Goal: Contribute content: Contribute content

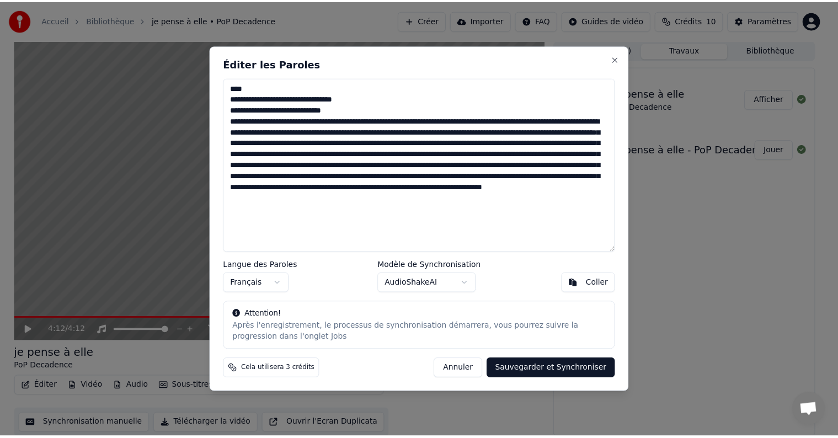
scroll to position [1, 0]
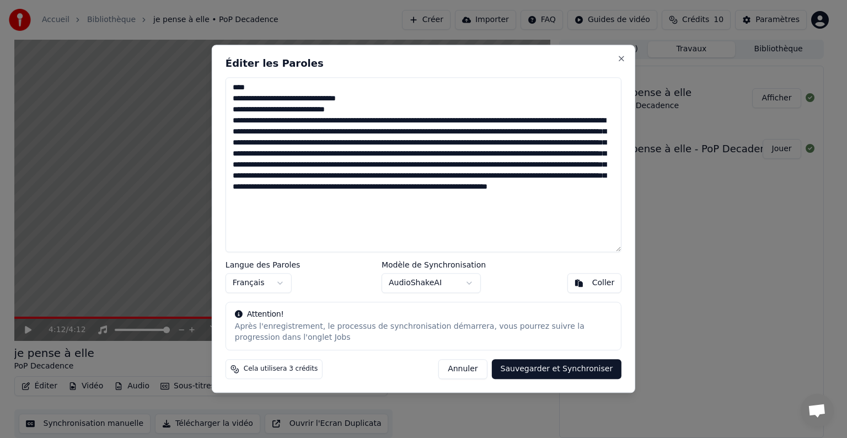
click at [286, 166] on textarea "**********" at bounding box center [424, 164] width 396 height 175
click at [476, 165] on textarea at bounding box center [424, 164] width 396 height 175
click at [483, 166] on textarea at bounding box center [424, 164] width 396 height 175
drag, startPoint x: 508, startPoint y: 166, endPoint x: 499, endPoint y: 186, distance: 22.0
click at [508, 168] on textarea at bounding box center [424, 164] width 396 height 175
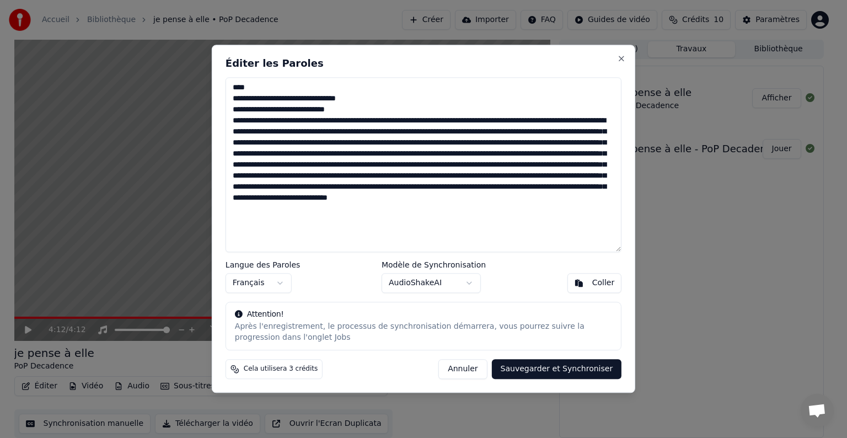
click at [318, 190] on textarea at bounding box center [424, 164] width 396 height 175
drag, startPoint x: 378, startPoint y: 177, endPoint x: 377, endPoint y: 189, distance: 12.7
click at [378, 179] on textarea at bounding box center [424, 164] width 396 height 175
drag, startPoint x: 351, startPoint y: 186, endPoint x: 353, endPoint y: 194, distance: 8.4
click at [353, 190] on textarea at bounding box center [424, 164] width 396 height 175
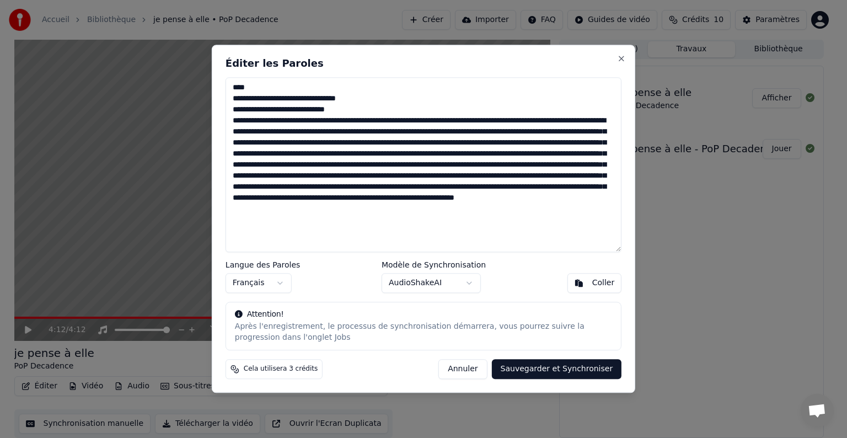
drag, startPoint x: 346, startPoint y: 186, endPoint x: 487, endPoint y: 183, distance: 140.7
click at [487, 183] on textarea at bounding box center [424, 164] width 396 height 175
click at [535, 163] on textarea at bounding box center [424, 164] width 396 height 175
drag, startPoint x: 263, startPoint y: 186, endPoint x: 390, endPoint y: 185, distance: 127.4
click at [390, 185] on textarea at bounding box center [424, 164] width 396 height 175
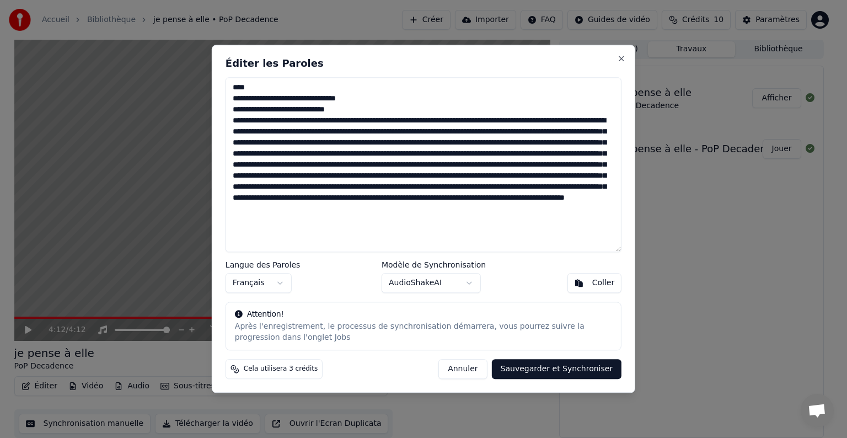
click at [308, 175] on textarea at bounding box center [424, 164] width 396 height 175
drag, startPoint x: 431, startPoint y: 198, endPoint x: 521, endPoint y: 194, distance: 90.0
click at [521, 194] on textarea at bounding box center [424, 164] width 396 height 175
drag, startPoint x: 527, startPoint y: 185, endPoint x: 584, endPoint y: 190, distance: 57.0
click at [584, 190] on textarea at bounding box center [424, 164] width 396 height 175
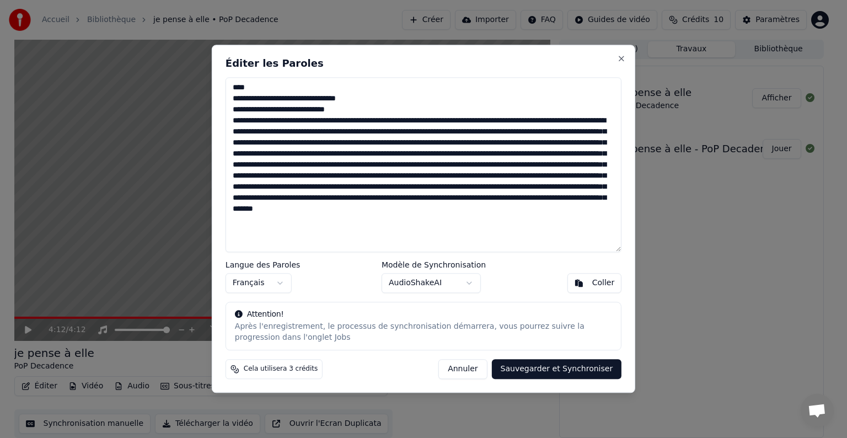
drag, startPoint x: 530, startPoint y: 186, endPoint x: 562, endPoint y: 191, distance: 32.3
click at [562, 191] on textarea at bounding box center [424, 164] width 396 height 175
drag, startPoint x: 494, startPoint y: 185, endPoint x: 488, endPoint y: 195, distance: 11.9
click at [488, 192] on textarea at bounding box center [424, 164] width 396 height 175
click at [495, 188] on textarea at bounding box center [424, 164] width 396 height 175
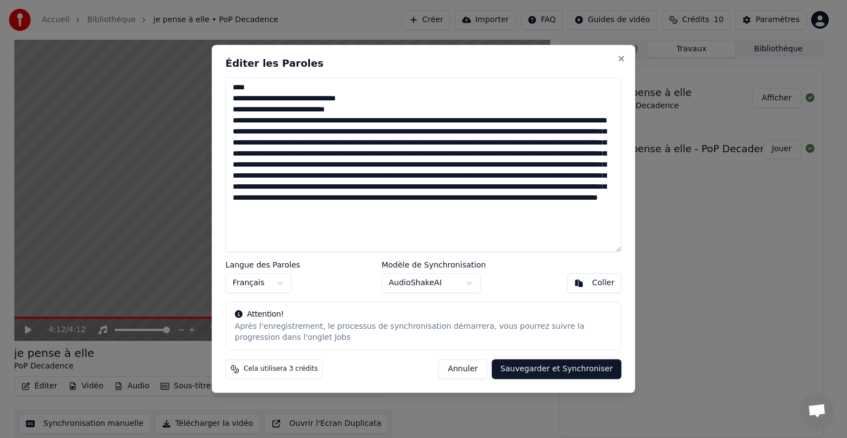
click at [493, 188] on textarea at bounding box center [424, 164] width 396 height 175
click at [527, 188] on textarea at bounding box center [424, 164] width 396 height 175
drag, startPoint x: 398, startPoint y: 188, endPoint x: 448, endPoint y: 189, distance: 50.2
click at [448, 189] on textarea at bounding box center [424, 164] width 396 height 175
click at [525, 190] on textarea at bounding box center [424, 164] width 396 height 175
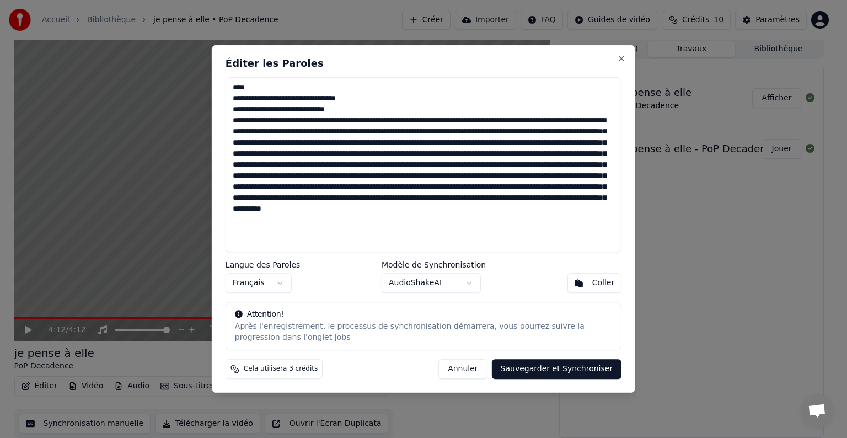
drag, startPoint x: 390, startPoint y: 198, endPoint x: 482, endPoint y: 199, distance: 92.1
click at [482, 199] on textarea at bounding box center [424, 164] width 396 height 175
drag, startPoint x: 578, startPoint y: 185, endPoint x: 583, endPoint y: 213, distance: 28.6
click at [577, 185] on textarea at bounding box center [424, 164] width 396 height 175
drag, startPoint x: 417, startPoint y: 165, endPoint x: 534, endPoint y: 167, distance: 117.0
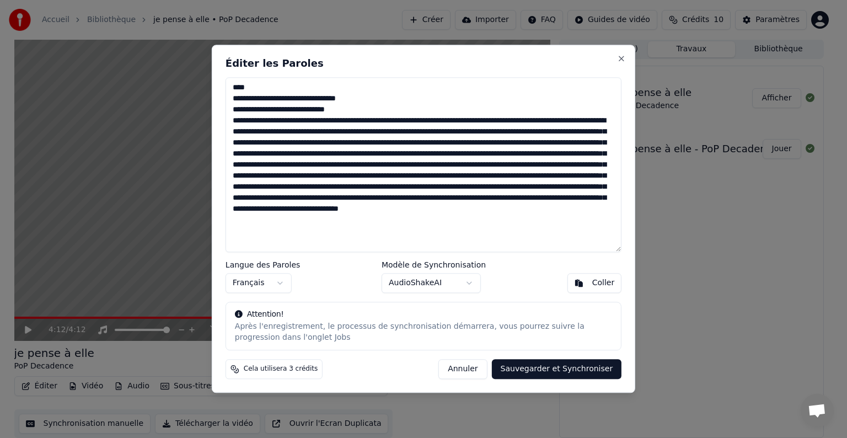
click at [534, 167] on textarea at bounding box center [424, 164] width 396 height 175
click at [287, 197] on textarea at bounding box center [424, 164] width 396 height 175
drag, startPoint x: 551, startPoint y: 197, endPoint x: 531, endPoint y: 208, distance: 22.2
click at [531, 208] on textarea at bounding box center [424, 164] width 396 height 175
drag, startPoint x: 434, startPoint y: 209, endPoint x: 523, endPoint y: 212, distance: 88.9
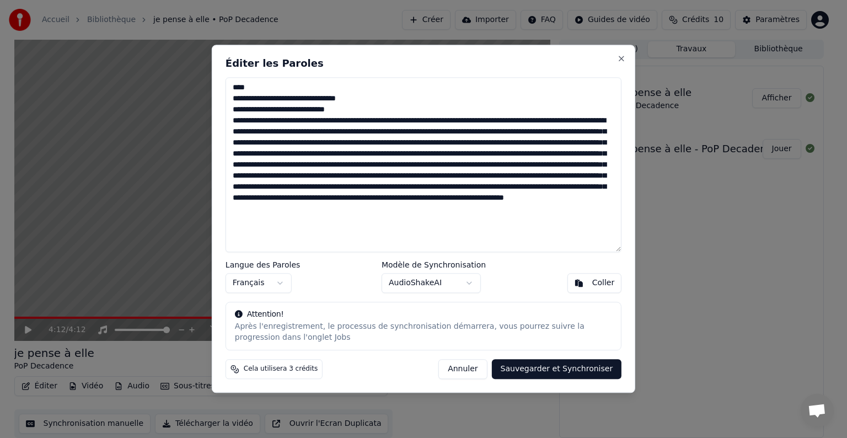
click at [523, 212] on textarea at bounding box center [424, 164] width 396 height 175
click at [604, 199] on textarea at bounding box center [424, 164] width 396 height 175
drag, startPoint x: 287, startPoint y: 207, endPoint x: 287, endPoint y: 220, distance: 12.7
click at [287, 210] on textarea at bounding box center [424, 164] width 396 height 175
click at [331, 207] on textarea at bounding box center [424, 164] width 396 height 175
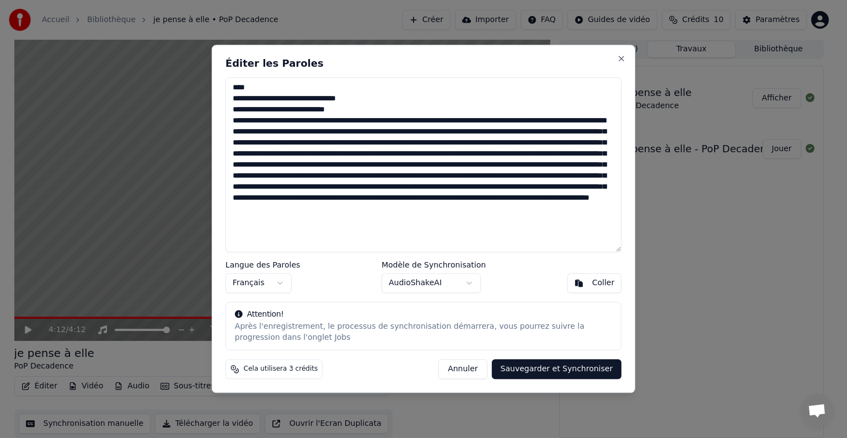
drag, startPoint x: 405, startPoint y: 210, endPoint x: 333, endPoint y: 214, distance: 71.9
click at [333, 214] on textarea at bounding box center [424, 164] width 396 height 175
drag, startPoint x: 407, startPoint y: 207, endPoint x: 405, endPoint y: 215, distance: 8.0
click at [406, 210] on textarea at bounding box center [424, 164] width 396 height 175
drag, startPoint x: 425, startPoint y: 210, endPoint x: 429, endPoint y: 219, distance: 10.1
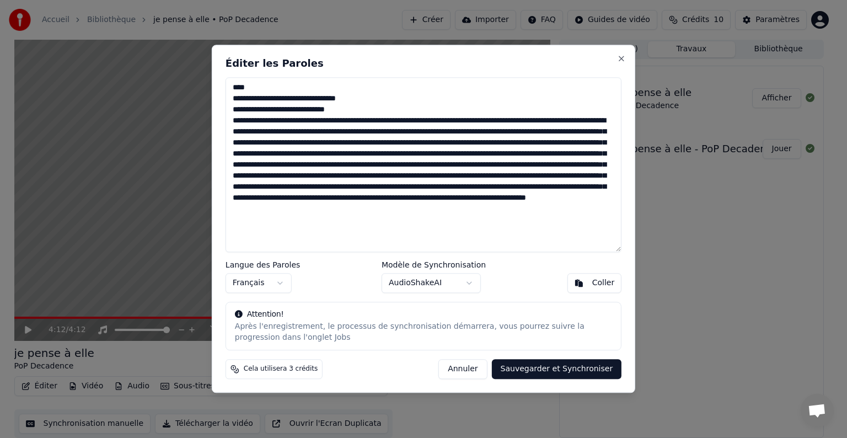
click at [425, 211] on textarea at bounding box center [424, 164] width 396 height 175
drag, startPoint x: 460, startPoint y: 207, endPoint x: 603, endPoint y: 219, distance: 143.9
click at [603, 219] on textarea at bounding box center [424, 164] width 396 height 175
click at [251, 88] on textarea at bounding box center [424, 164] width 396 height 175
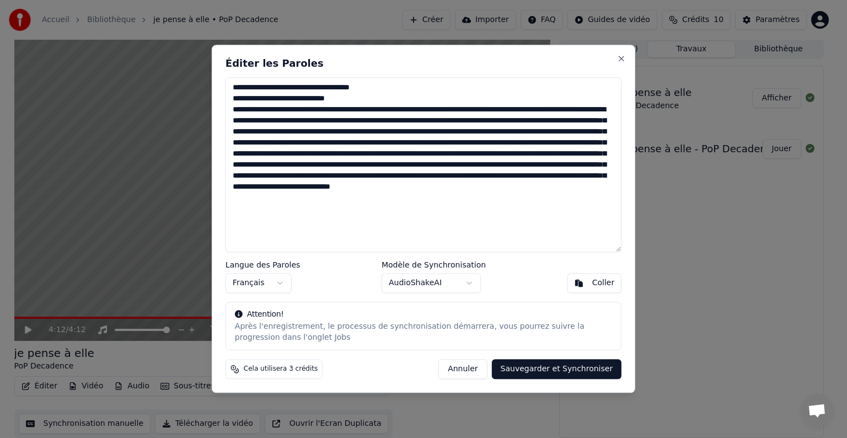
drag, startPoint x: 450, startPoint y: 120, endPoint x: 448, endPoint y: 129, distance: 8.6
click at [450, 121] on textarea at bounding box center [424, 164] width 396 height 175
drag, startPoint x: 474, startPoint y: 120, endPoint x: 471, endPoint y: 131, distance: 11.0
click at [474, 122] on textarea at bounding box center [424, 164] width 396 height 175
click at [290, 135] on textarea at bounding box center [424, 164] width 396 height 175
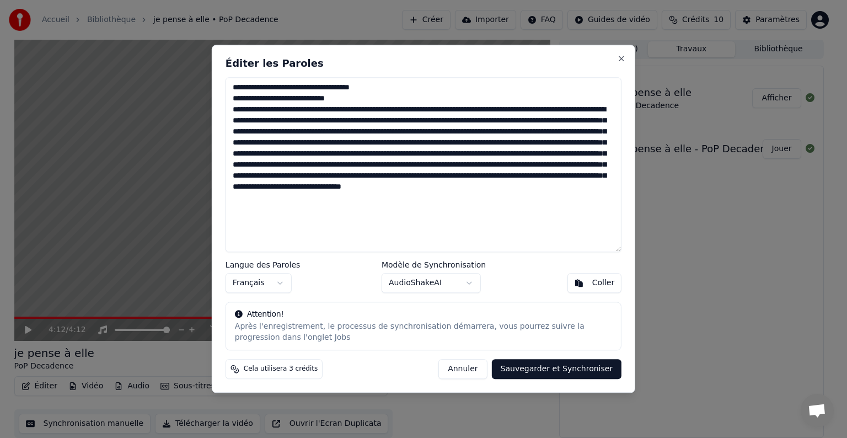
drag, startPoint x: 301, startPoint y: 134, endPoint x: 302, endPoint y: 142, distance: 8.8
click at [302, 138] on textarea at bounding box center [424, 164] width 396 height 175
click at [301, 137] on textarea at bounding box center [424, 164] width 396 height 175
drag, startPoint x: 461, startPoint y: 132, endPoint x: 390, endPoint y: 133, distance: 71.2
click at [390, 133] on textarea at bounding box center [424, 164] width 396 height 175
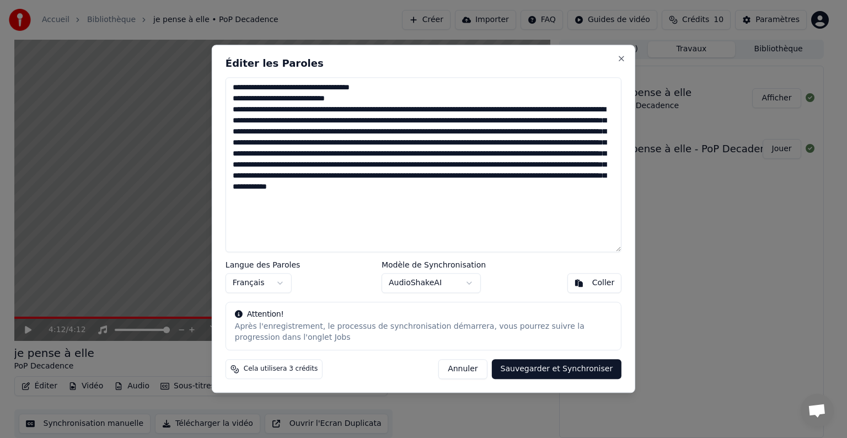
click at [367, 154] on textarea at bounding box center [424, 164] width 396 height 175
click at [485, 157] on textarea at bounding box center [424, 164] width 396 height 175
click at [345, 166] on textarea at bounding box center [424, 164] width 396 height 175
click at [391, 163] on textarea at bounding box center [424, 164] width 396 height 175
drag, startPoint x: 341, startPoint y: 175, endPoint x: 391, endPoint y: 177, distance: 49.7
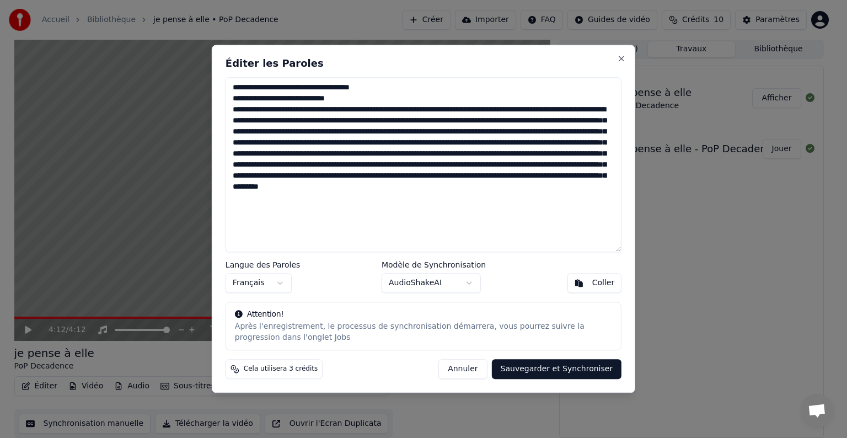
click at [391, 177] on textarea at bounding box center [424, 164] width 396 height 175
click at [390, 165] on textarea at bounding box center [424, 164] width 396 height 175
click at [530, 164] on textarea at bounding box center [424, 164] width 396 height 175
drag, startPoint x: 285, startPoint y: 186, endPoint x: 233, endPoint y: 177, distance: 53.3
click at [233, 177] on textarea at bounding box center [424, 164] width 396 height 175
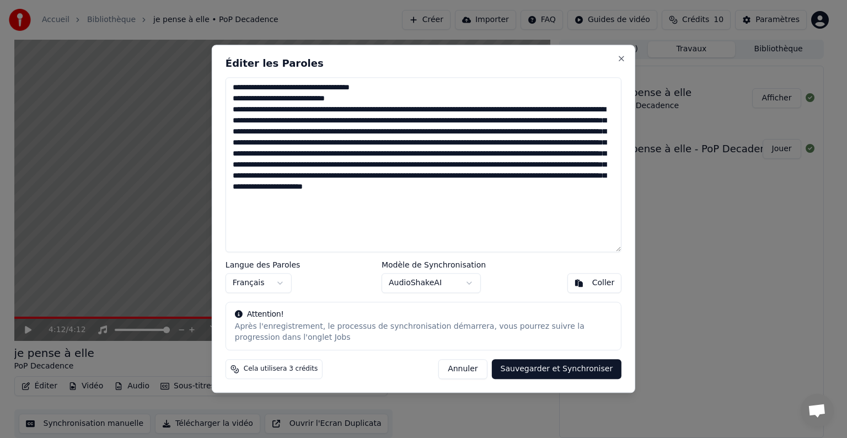
click at [530, 162] on textarea at bounding box center [424, 164] width 396 height 175
click at [531, 166] on textarea at bounding box center [424, 164] width 396 height 175
click at [284, 187] on textarea at bounding box center [424, 164] width 396 height 175
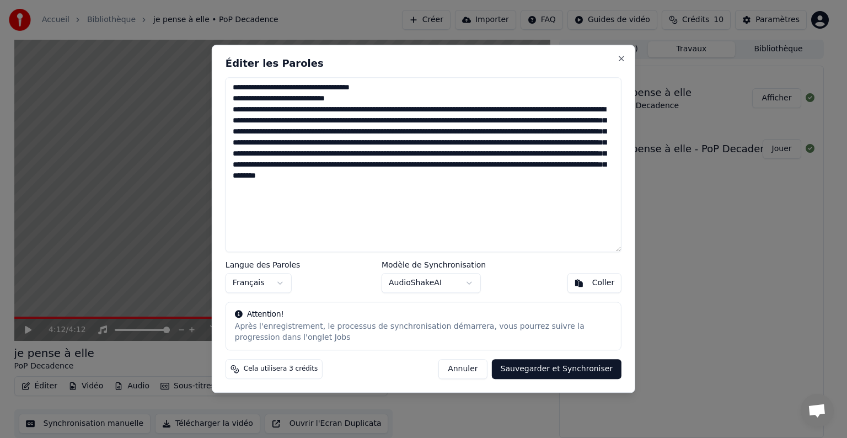
click at [323, 186] on textarea "**********" at bounding box center [424, 164] width 396 height 175
type textarea "**********"
click at [541, 370] on button "Sauvegarder et Synchroniser" at bounding box center [557, 370] width 130 height 20
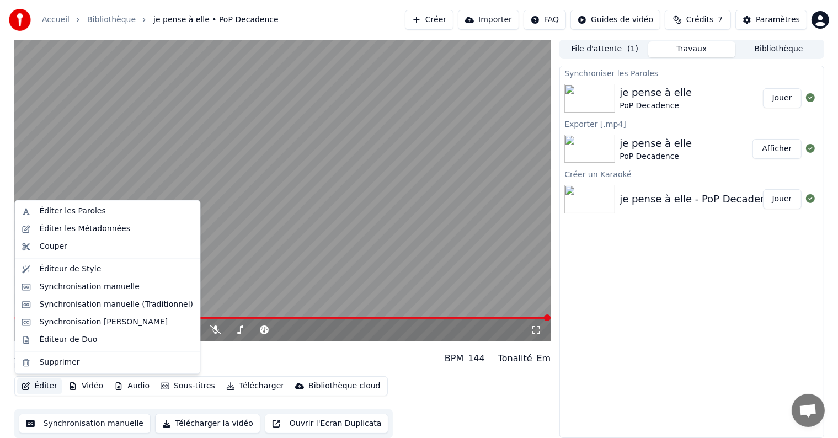
click at [44, 387] on button "Éditer" at bounding box center [39, 385] width 45 height 15
click at [72, 211] on div "Éditer les Paroles" at bounding box center [72, 211] width 66 height 11
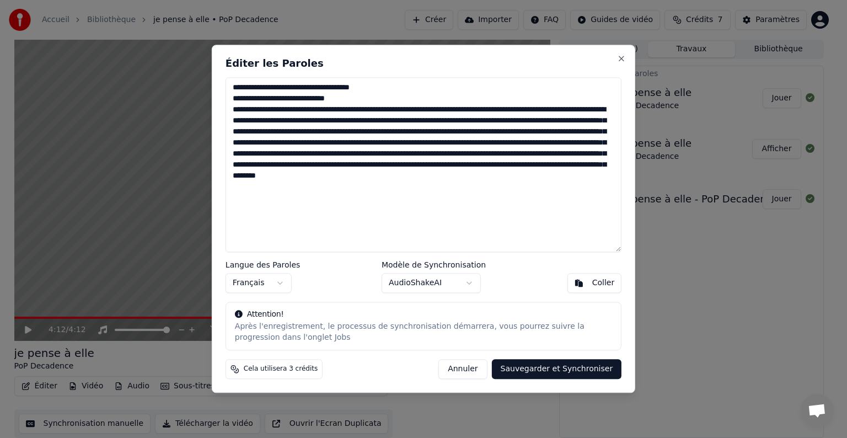
drag, startPoint x: 390, startPoint y: 121, endPoint x: 387, endPoint y: 130, distance: 8.7
click at [388, 125] on textarea "**********" at bounding box center [424, 164] width 396 height 175
click at [545, 369] on button "Sauvegarder et Synchroniser" at bounding box center [557, 370] width 130 height 20
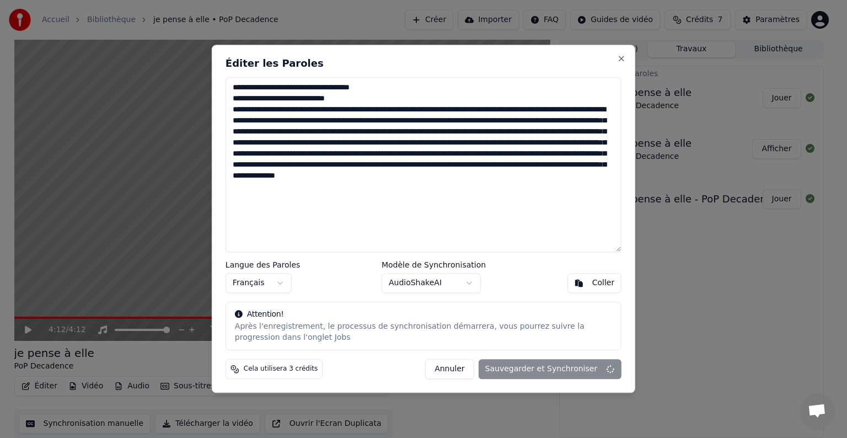
type textarea "**********"
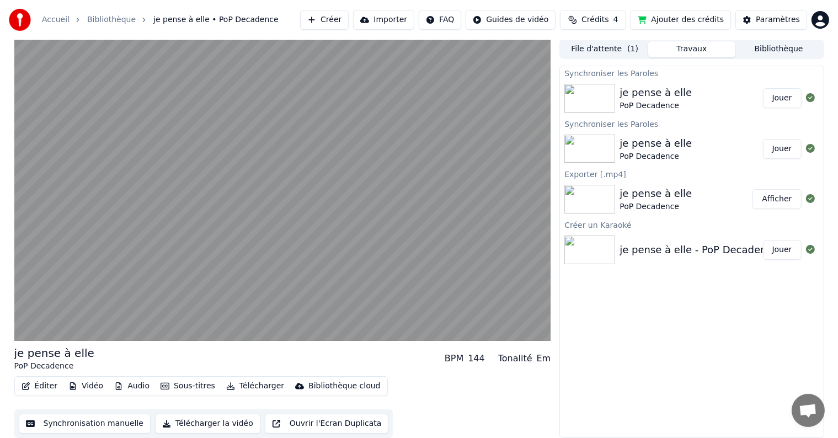
click at [785, 95] on button "Jouer" at bounding box center [782, 98] width 39 height 20
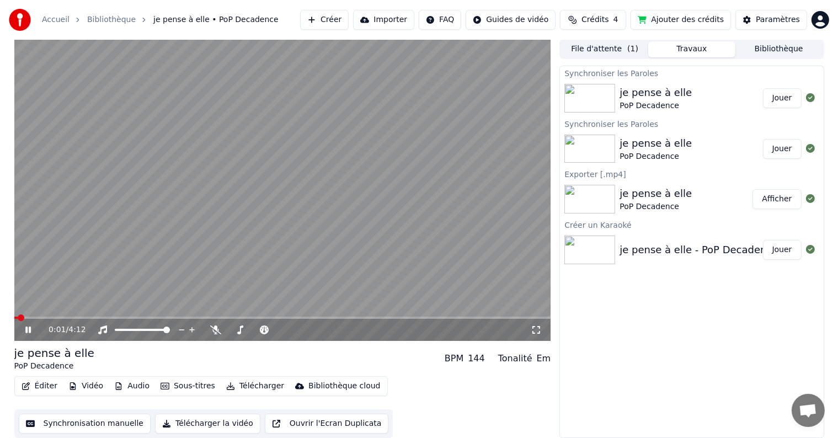
click at [27, 331] on icon at bounding box center [28, 330] width 6 height 7
click at [811, 149] on icon at bounding box center [810, 148] width 9 height 9
click at [718, 90] on div "je pense à elle PoP Decadence" at bounding box center [691, 99] width 143 height 26
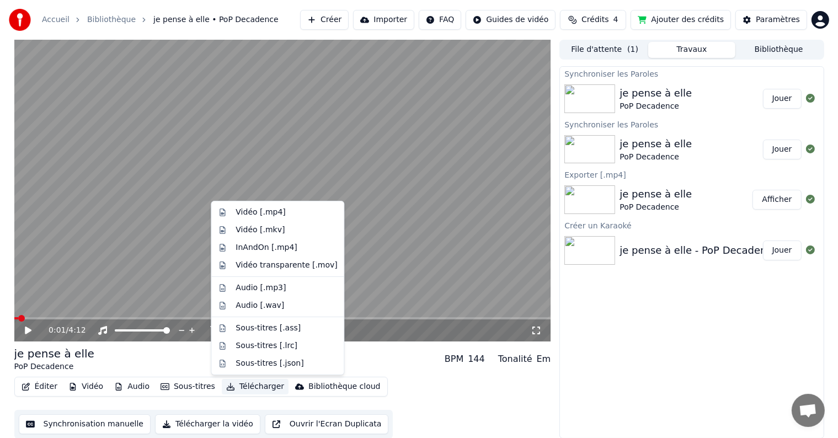
click at [247, 388] on button "Télécharger" at bounding box center [255, 386] width 67 height 15
click at [267, 212] on div "Vidéo [.mp4]" at bounding box center [261, 212] width 50 height 11
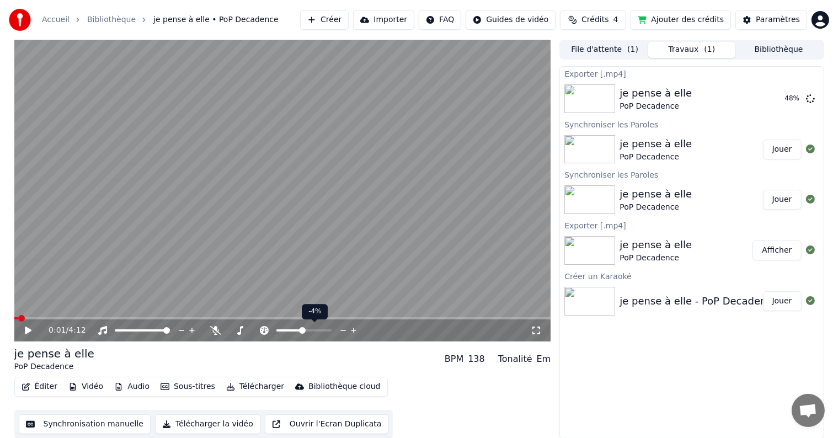
click at [302, 330] on span at bounding box center [302, 330] width 7 height 7
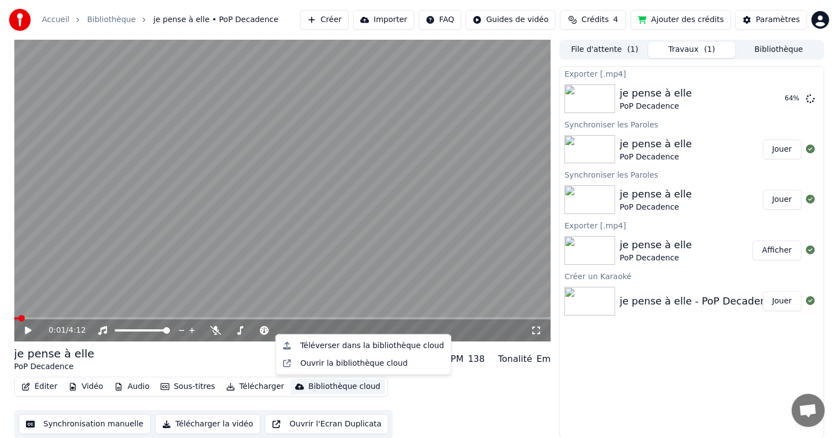
click at [315, 386] on div "Bibliothèque cloud" at bounding box center [344, 386] width 72 height 11
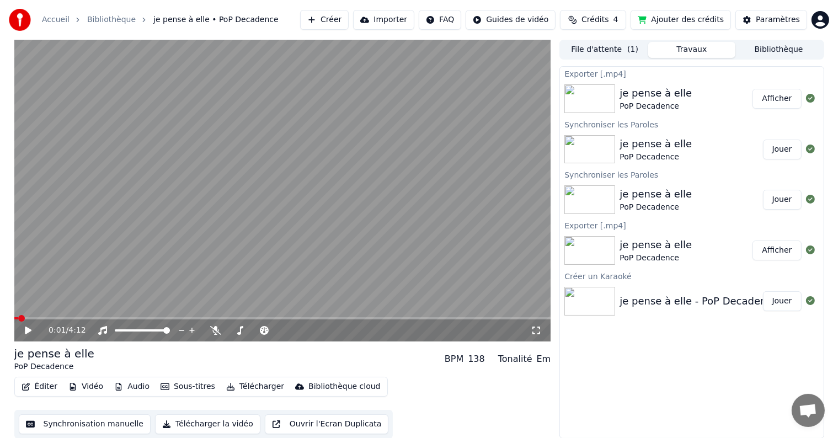
click at [774, 102] on button "Afficher" at bounding box center [777, 99] width 49 height 20
click at [674, 15] on button "Ajouter des crédits" at bounding box center [681, 20] width 100 height 20
